Goal: Book appointment/travel/reservation

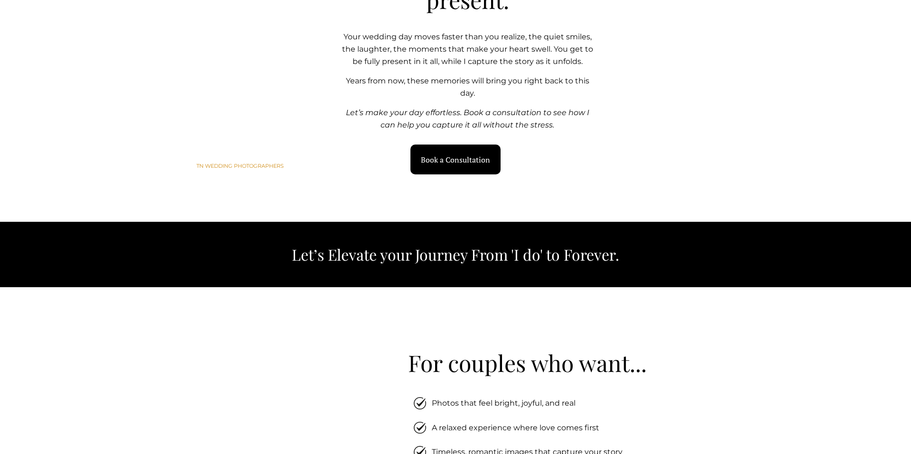
scroll to position [997, 0]
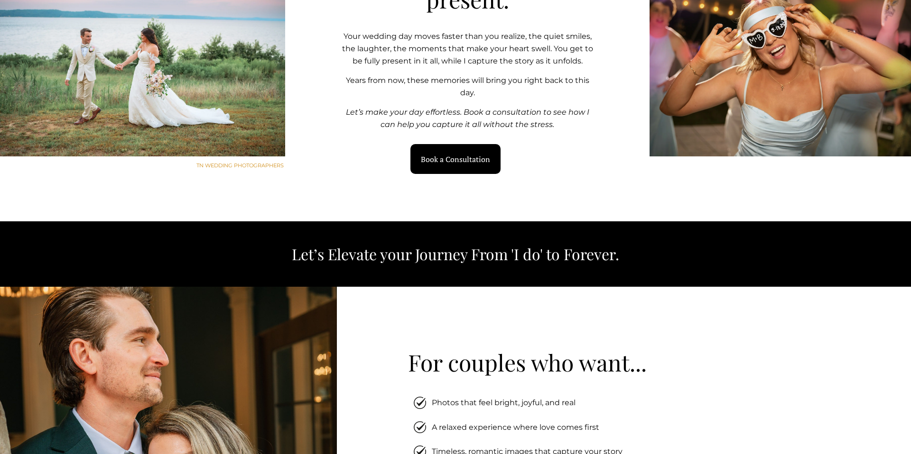
click at [454, 167] on link "Book a Consultation" at bounding box center [455, 159] width 91 height 30
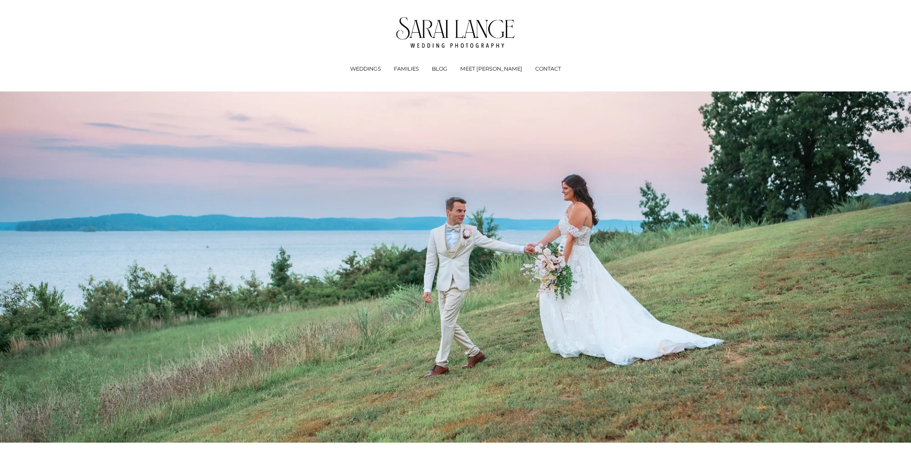
click at [447, 71] on link "BLOG" at bounding box center [440, 69] width 16 height 9
